Goal: Information Seeking & Learning: Learn about a topic

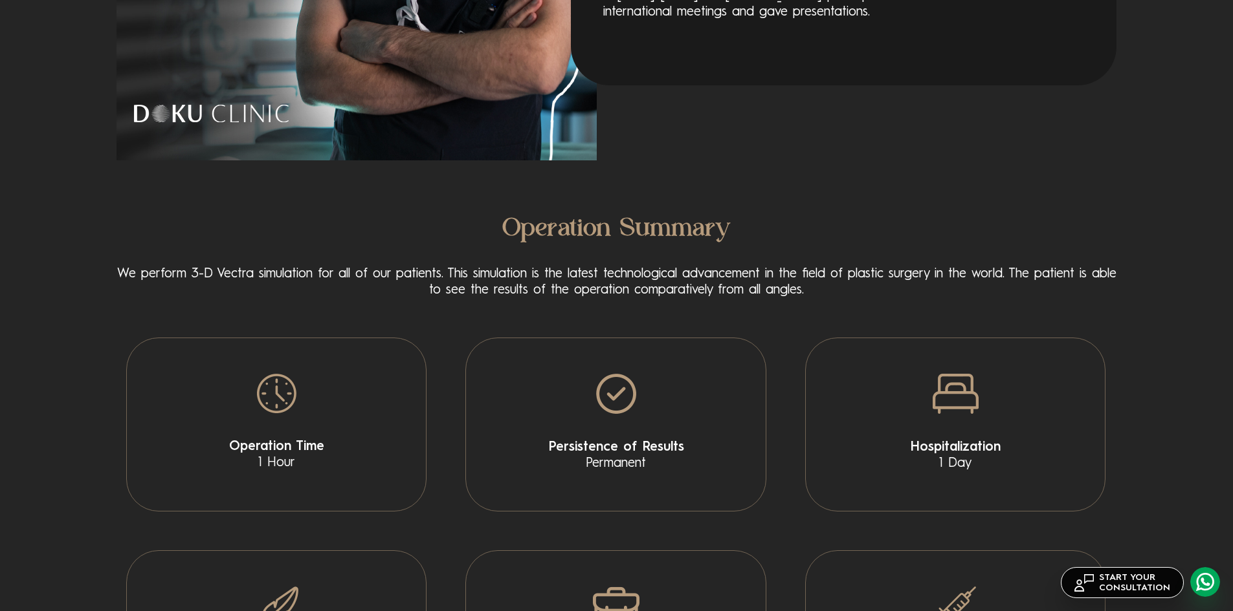
scroll to position [2394, 0]
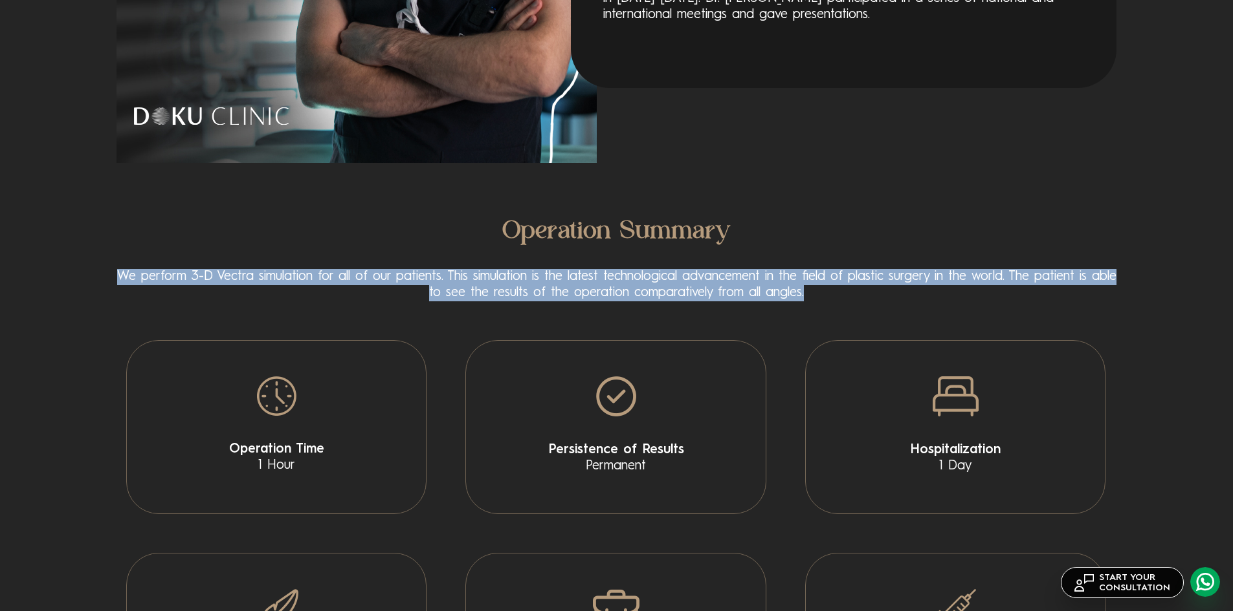
drag, startPoint x: 278, startPoint y: 285, endPoint x: 847, endPoint y: 292, distance: 569.4
click at [847, 292] on section "Operation Summary We perform 3-D Vectra simulation for all of our patients. Thi…" at bounding box center [616, 481] width 1233 height 532
copy p "We perform 3-D Vectra simulation for all of our patients. This simulation is th…"
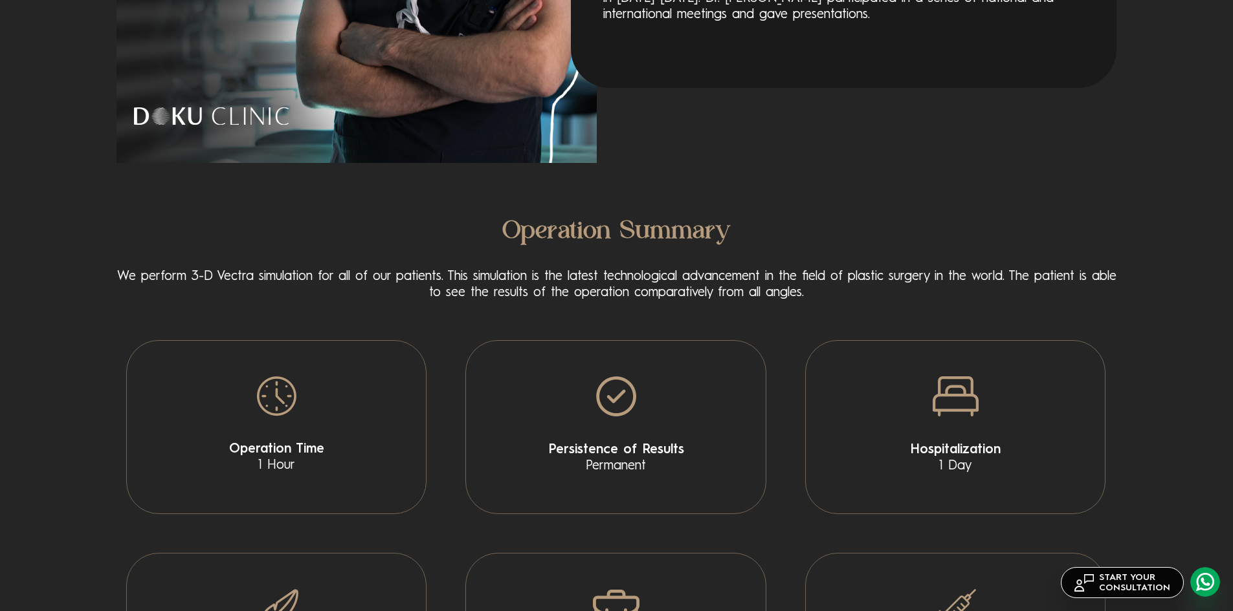
click at [748, 230] on h2 "Operation Summary" at bounding box center [616, 232] width 1000 height 35
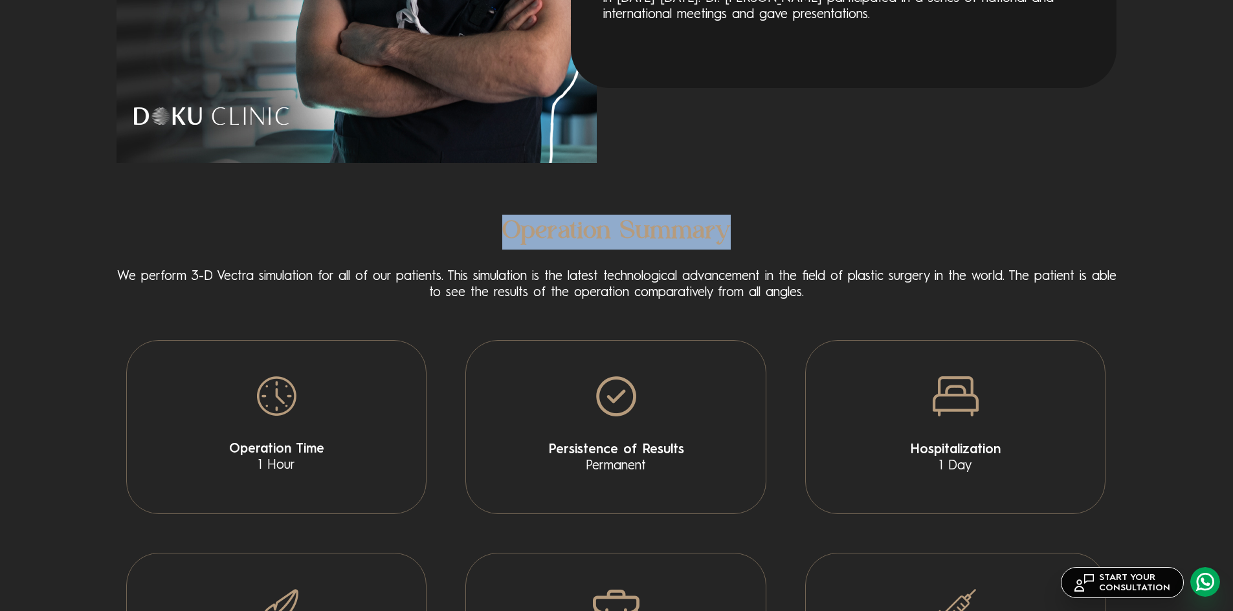
drag, startPoint x: 752, startPoint y: 230, endPoint x: 494, endPoint y: 231, distance: 258.8
click at [494, 231] on h2 "Operation Summary" at bounding box center [616, 232] width 1000 height 35
copy h2 "Operation Summary"
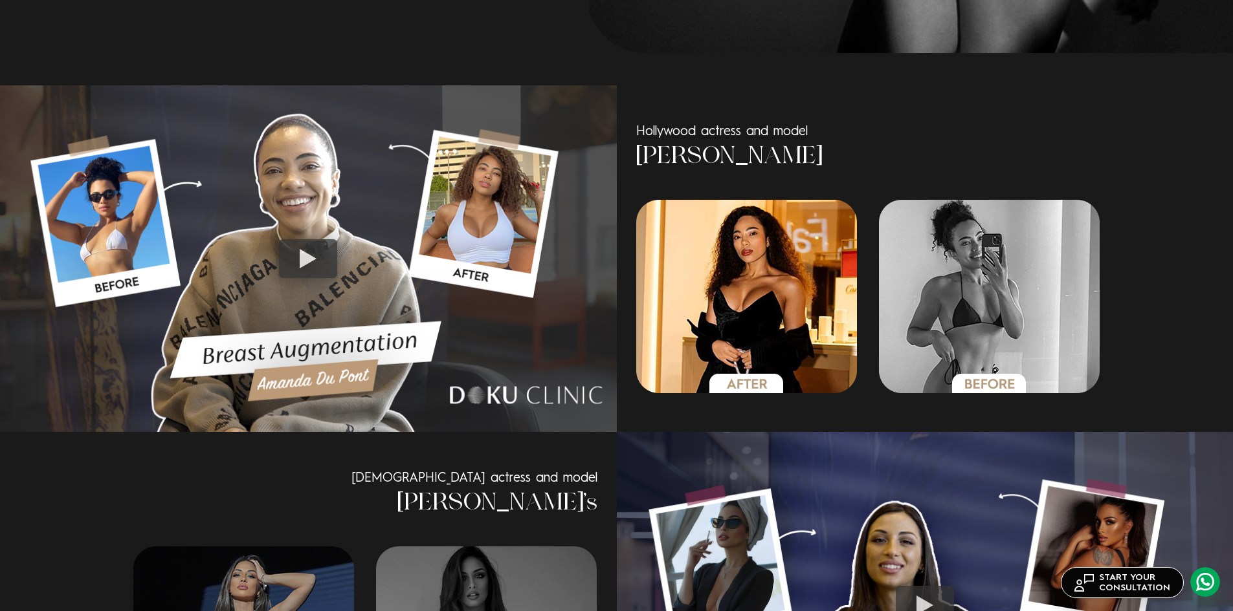
scroll to position [971, 0]
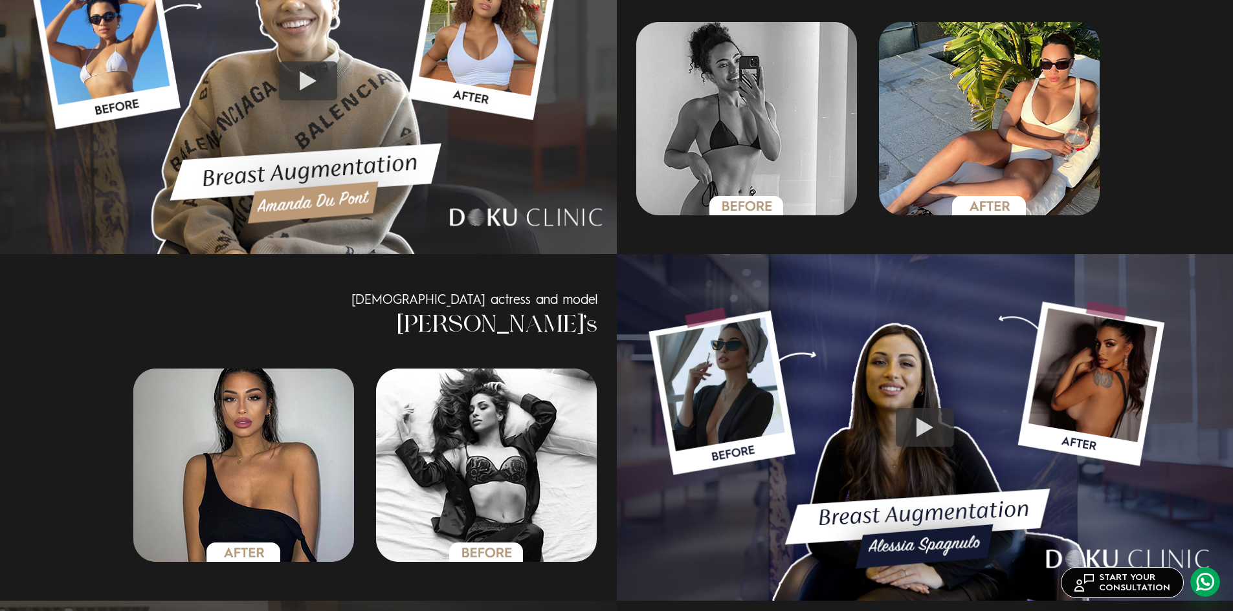
click at [309, 72] on div at bounding box center [308, 80] width 58 height 39
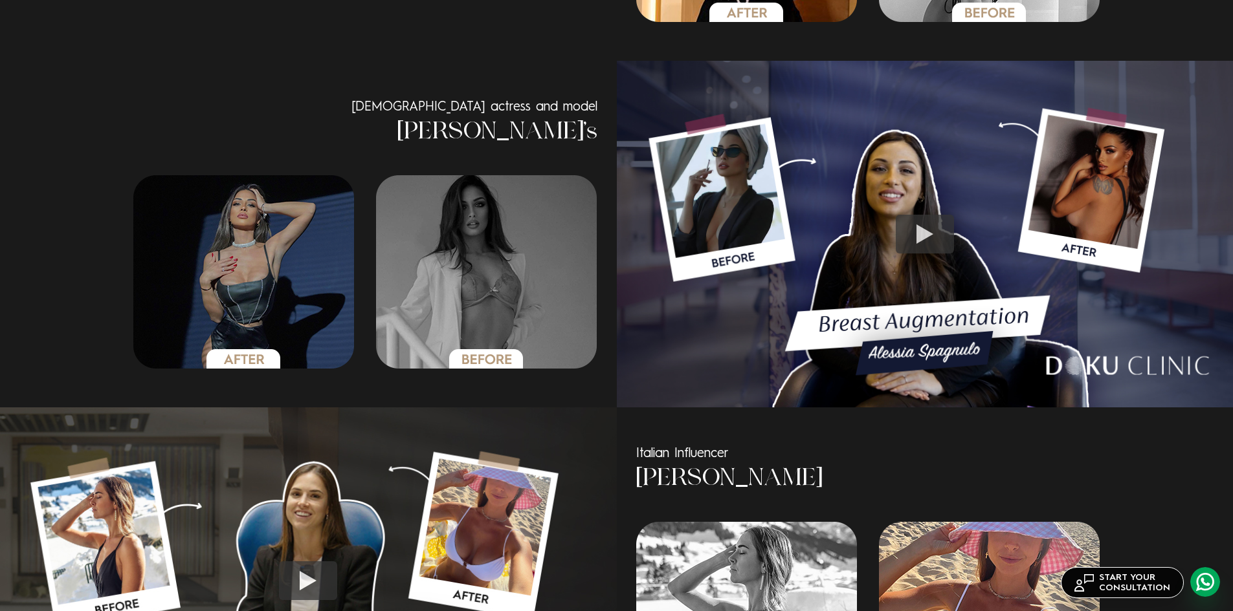
scroll to position [1165, 0]
click at [922, 238] on div at bounding box center [924, 233] width 58 height 39
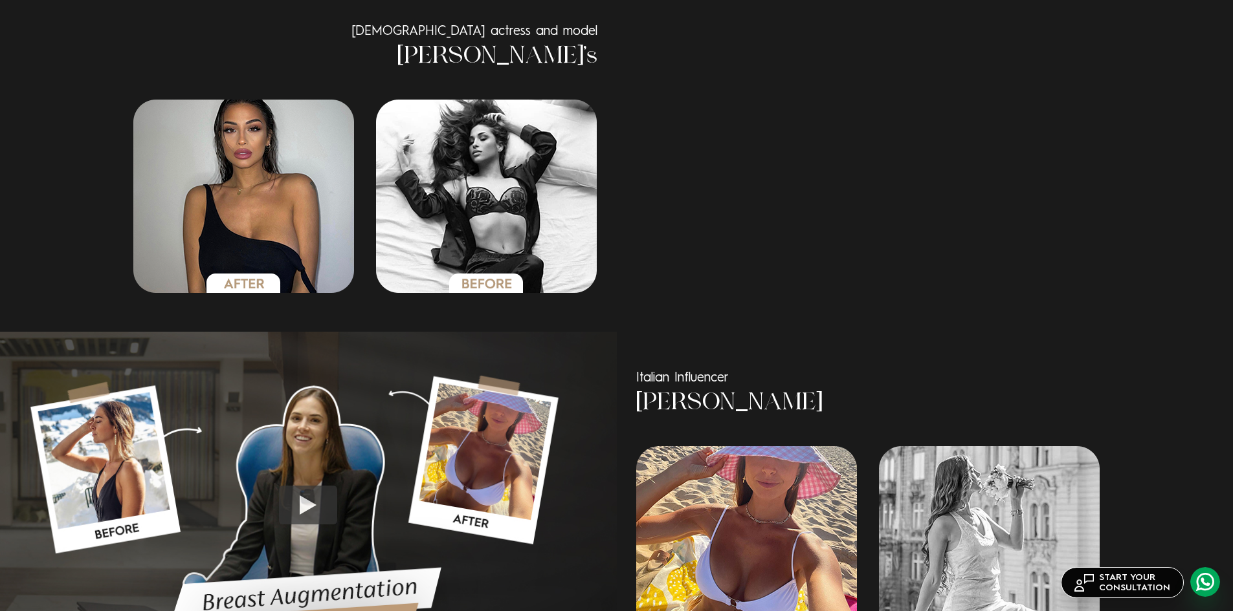
scroll to position [1359, 0]
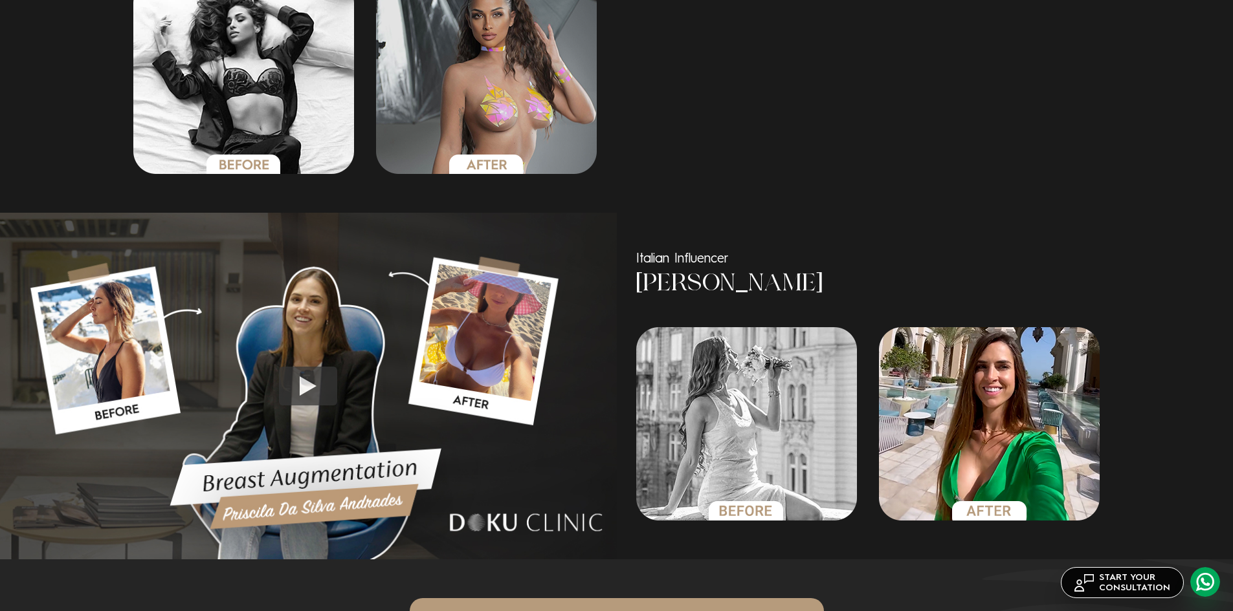
click at [311, 384] on div at bounding box center [308, 386] width 58 height 39
